Goal: Check status: Check status

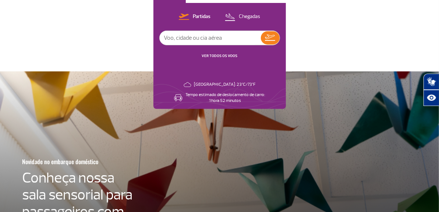
click at [211, 54] on link "VER TODOS OS VOOS" at bounding box center [220, 55] width 36 height 5
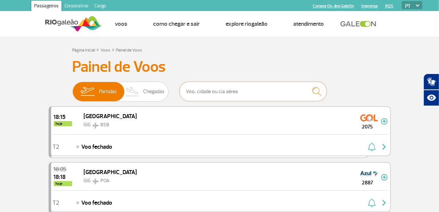
click at [201, 92] on input "text" at bounding box center [253, 92] width 147 height 20
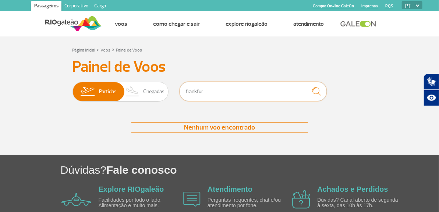
type input "[GEOGRAPHIC_DATA]"
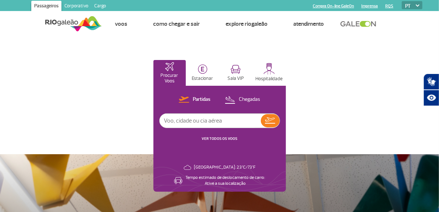
click at [228, 138] on link "VER TODOS OS VOOS" at bounding box center [220, 138] width 36 height 5
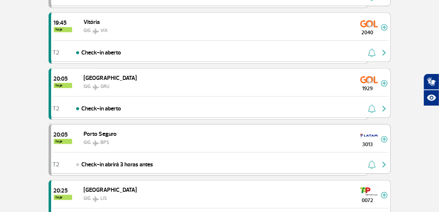
scroll to position [663, 0]
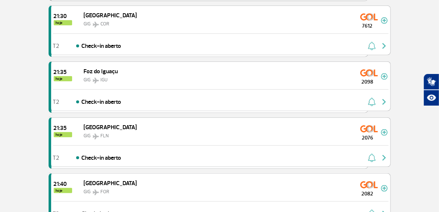
scroll to position [1399, 0]
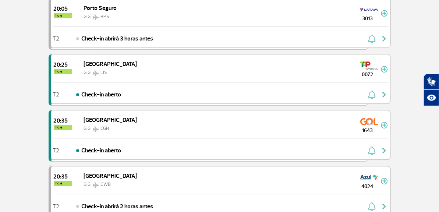
scroll to position [773, 0]
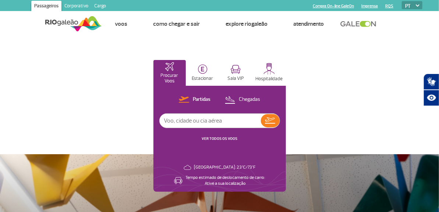
click at [219, 121] on input "text" at bounding box center [210, 121] width 101 height 14
type input "[GEOGRAPHIC_DATA]"
click at [270, 123] on img at bounding box center [270, 120] width 10 height 6
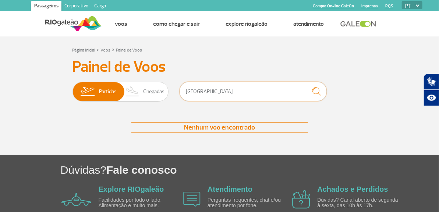
click at [193, 95] on input "[GEOGRAPHIC_DATA]" at bounding box center [253, 92] width 147 height 20
drag, startPoint x: 233, startPoint y: 91, endPoint x: 177, endPoint y: 98, distance: 56.4
click at [183, 95] on input "caxdubaiias do sul" at bounding box center [253, 92] width 147 height 20
type input "[GEOGRAPHIC_DATA]"
click at [145, 93] on span "Chegadas" at bounding box center [153, 91] width 21 height 19
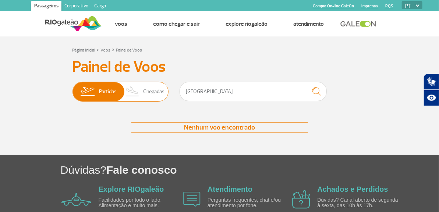
click at [73, 88] on input "Partidas Chegadas" at bounding box center [73, 88] width 0 height 0
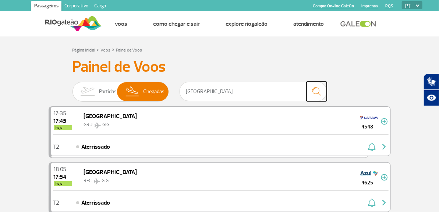
click at [316, 95] on img "submit" at bounding box center [317, 91] width 16 height 15
click at [314, 94] on img "submit" at bounding box center [317, 91] width 16 height 15
click at [103, 89] on span "Partidas" at bounding box center [108, 91] width 18 height 19
click at [73, 88] on input "Partidas Chegadas" at bounding box center [73, 88] width 0 height 0
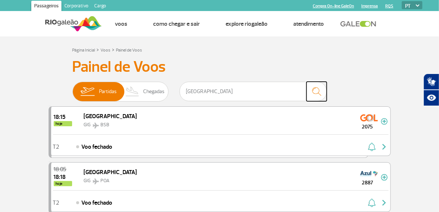
click at [319, 90] on img "submit" at bounding box center [317, 91] width 16 height 15
